Goal: Information Seeking & Learning: Find specific fact

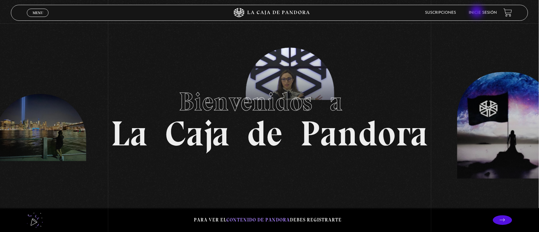
click at [478, 12] on link "Inicie sesión" at bounding box center [483, 13] width 28 height 4
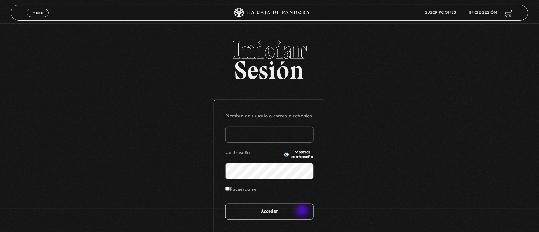
type input "[EMAIL_ADDRESS][DOMAIN_NAME]"
click at [303, 211] on input "Acceder" at bounding box center [270, 211] width 88 height 16
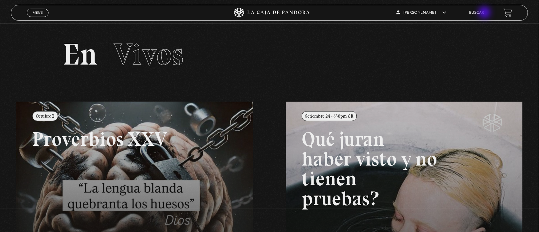
click at [485, 13] on link "Buscar" at bounding box center [477, 13] width 15 height 4
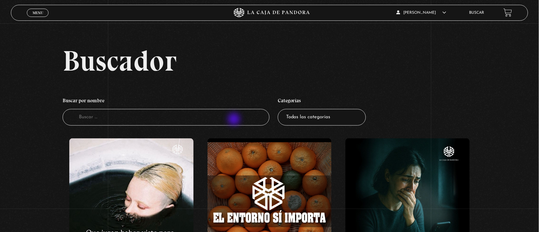
click at [235, 120] on input "Buscador" at bounding box center [166, 117] width 207 height 17
type input "wreenland"
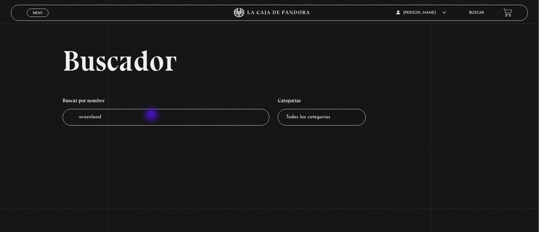
click at [152, 115] on input "wreenland" at bounding box center [166, 117] width 207 height 17
click at [108, 120] on input "wreenland" at bounding box center [166, 117] width 207 height 17
type input "wreen"
click at [102, 118] on input "wreenlan" at bounding box center [166, 117] width 207 height 17
type input "w"
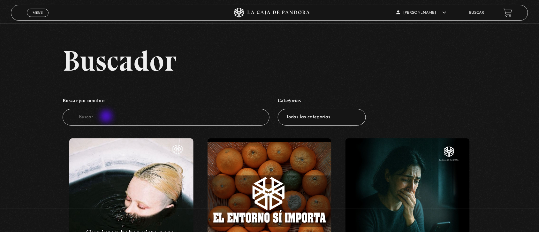
click at [107, 117] on input "Buscador" at bounding box center [166, 117] width 207 height 17
type input "[PERSON_NAME]"
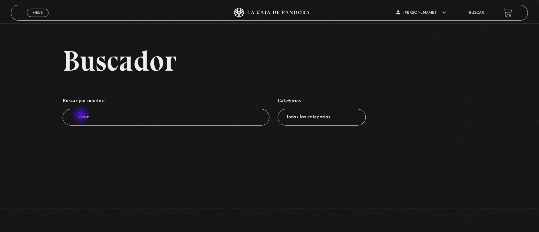
click at [82, 116] on input "[PERSON_NAME]" at bounding box center [166, 117] width 207 height 17
type input "ree"
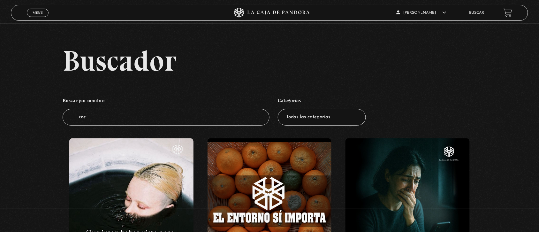
drag, startPoint x: 0, startPoint y: 0, endPoint x: 90, endPoint y: 116, distance: 146.8
click at [90, 116] on input "ree" at bounding box center [166, 117] width 207 height 17
type input "r"
type input "gree"
click at [95, 113] on input "Buscador" at bounding box center [166, 117] width 207 height 17
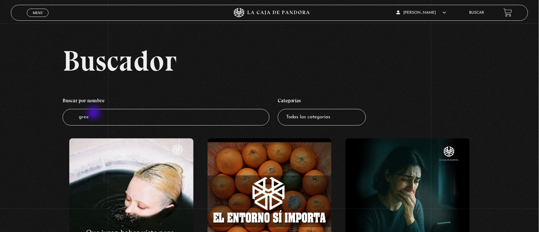
type input "green"
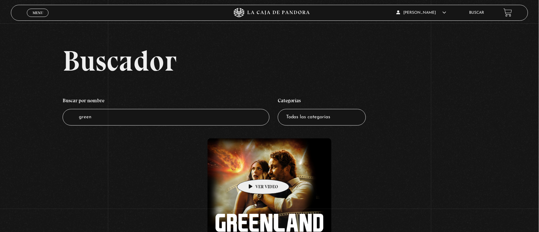
click at [253, 170] on figure at bounding box center [270, 200] width 124 height 124
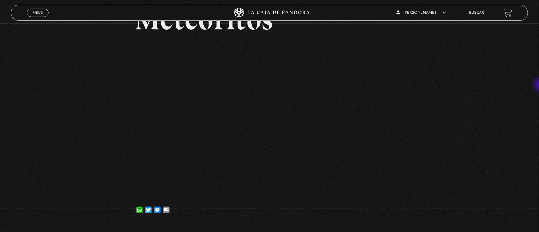
scroll to position [85, 0]
